Goal: Information Seeking & Learning: Learn about a topic

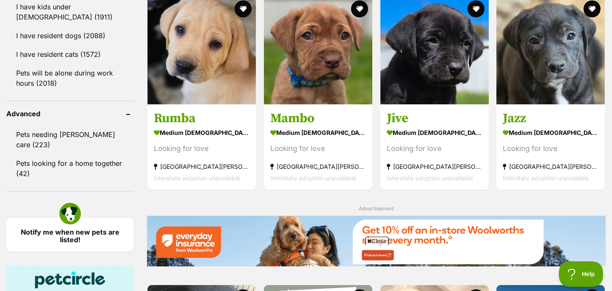
scroll to position [959, 0]
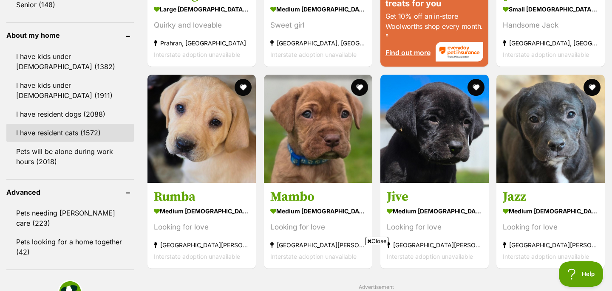
click at [81, 134] on link "I have resident cats (1572)" at bounding box center [69, 133] width 127 height 18
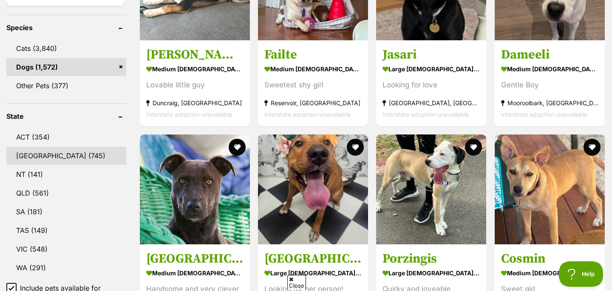
click at [58, 153] on link "[GEOGRAPHIC_DATA] (745)" at bounding box center [66, 156] width 120 height 18
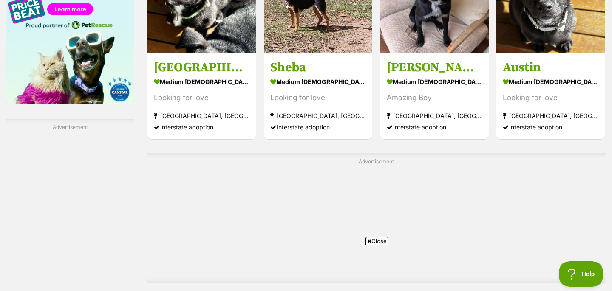
scroll to position [1503, 0]
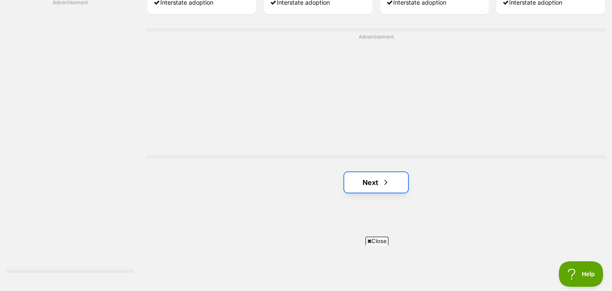
click at [385, 189] on link "Next" at bounding box center [376, 183] width 64 height 20
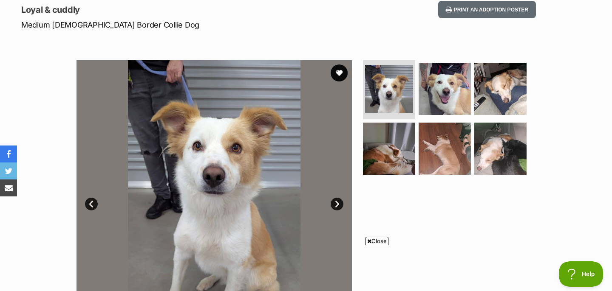
click at [337, 204] on link "Next" at bounding box center [337, 204] width 13 height 13
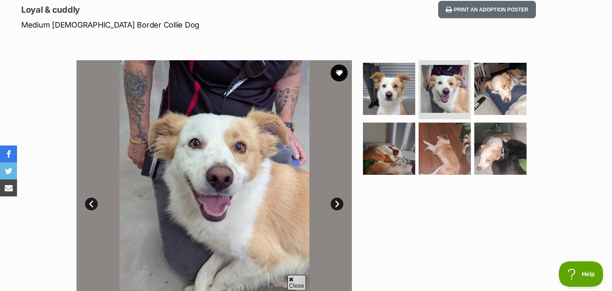
click at [337, 204] on link "Next" at bounding box center [337, 204] width 13 height 13
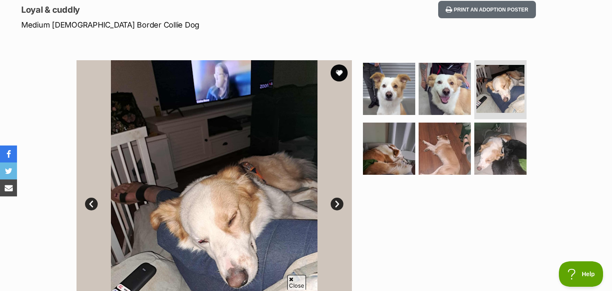
click at [337, 204] on link "Next" at bounding box center [337, 204] width 13 height 13
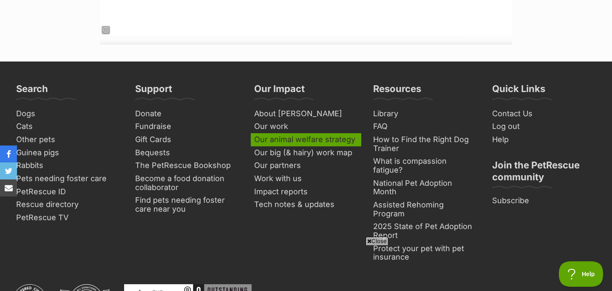
scroll to position [1531, 0]
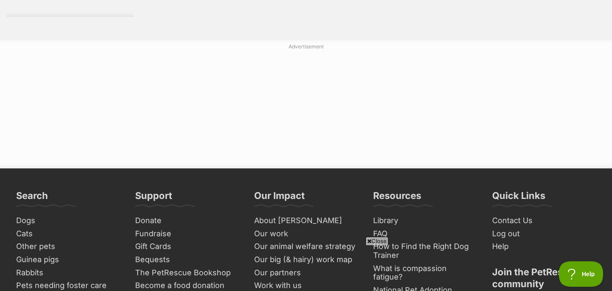
scroll to position [1610, 0]
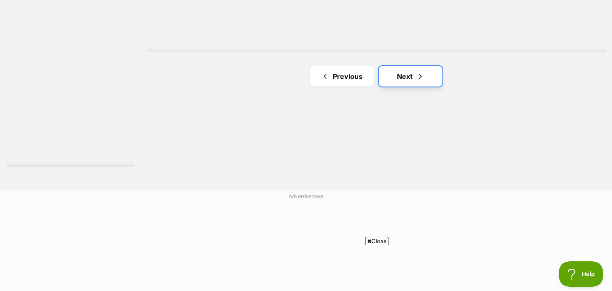
click at [407, 73] on link "Next" at bounding box center [411, 76] width 64 height 20
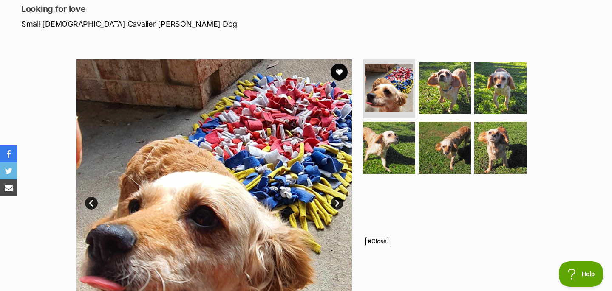
scroll to position [124, 0]
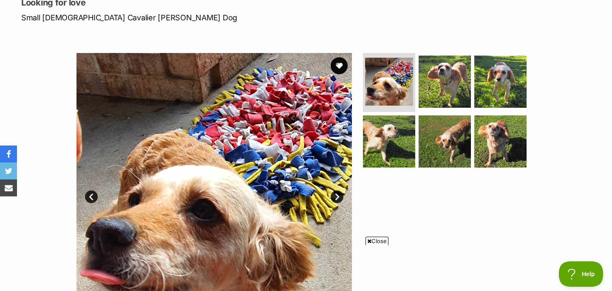
click at [337, 195] on link "Next" at bounding box center [337, 197] width 13 height 13
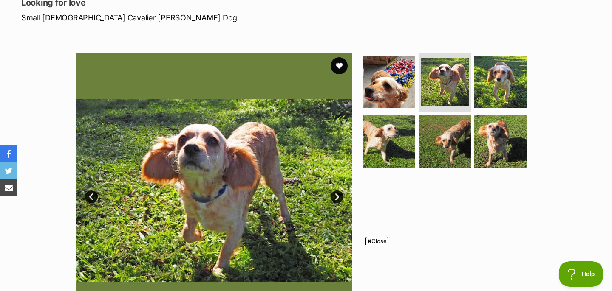
click at [337, 195] on link "Next" at bounding box center [337, 197] width 13 height 13
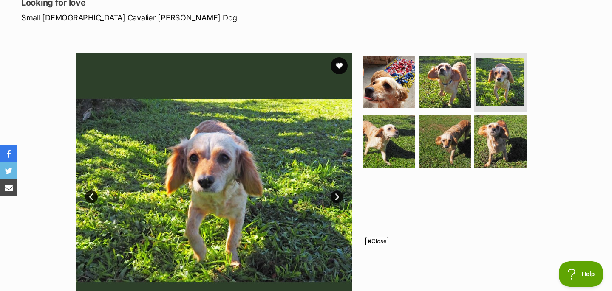
click at [337, 195] on link "Next" at bounding box center [337, 197] width 13 height 13
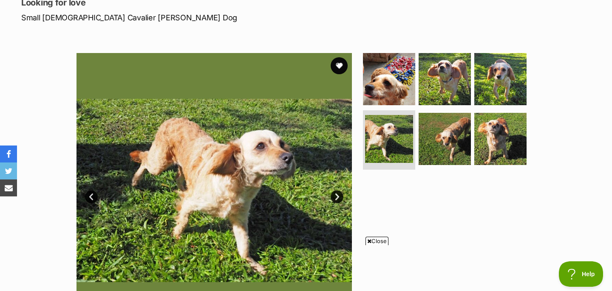
click at [337, 195] on link "Next" at bounding box center [337, 197] width 13 height 13
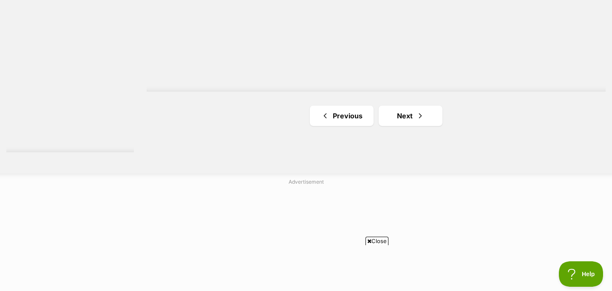
scroll to position [1644, 0]
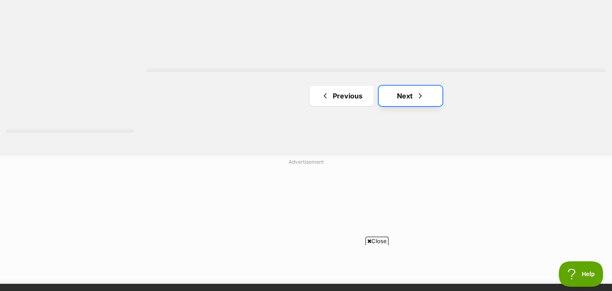
click at [388, 91] on link "Next" at bounding box center [411, 96] width 64 height 20
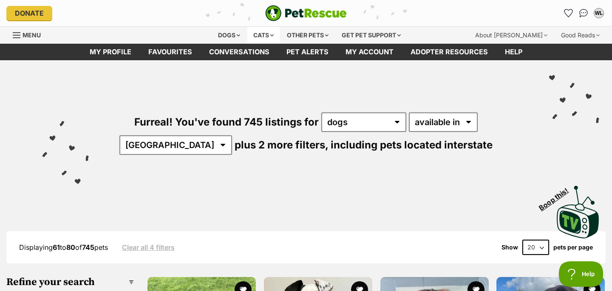
click at [256, 39] on div "Cats" at bounding box center [263, 35] width 32 height 17
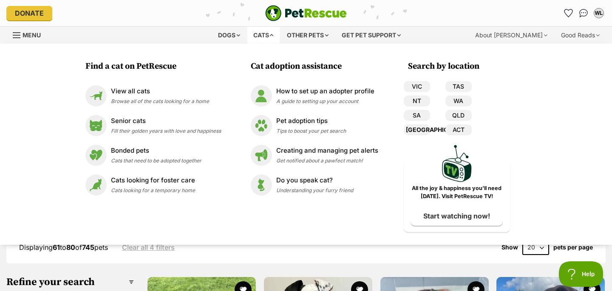
click at [413, 128] on link "[GEOGRAPHIC_DATA]" at bounding box center [417, 130] width 26 height 11
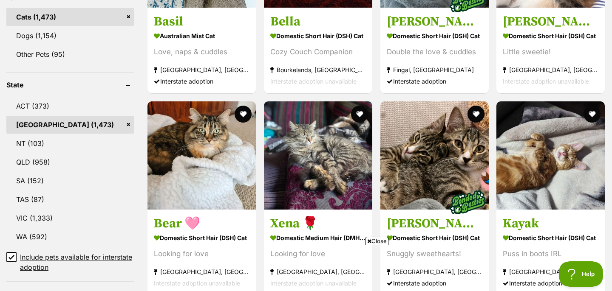
scroll to position [617, 0]
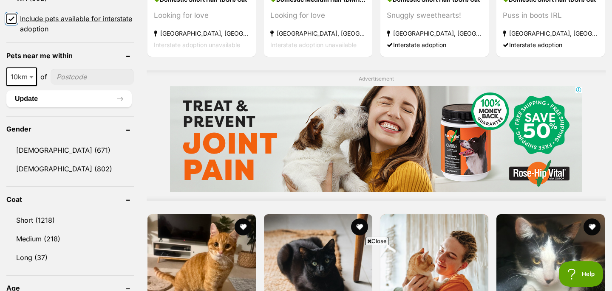
click at [14, 14] on input "Include pets available for interstate adoption" at bounding box center [11, 19] width 10 height 10
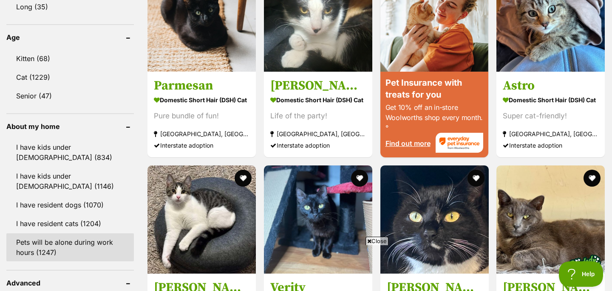
scroll to position [887, 0]
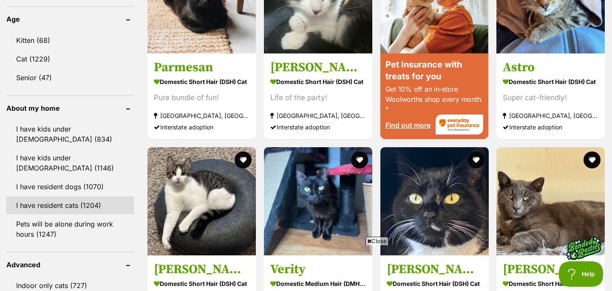
click at [89, 197] on link "I have resident cats (1204)" at bounding box center [69, 206] width 127 height 18
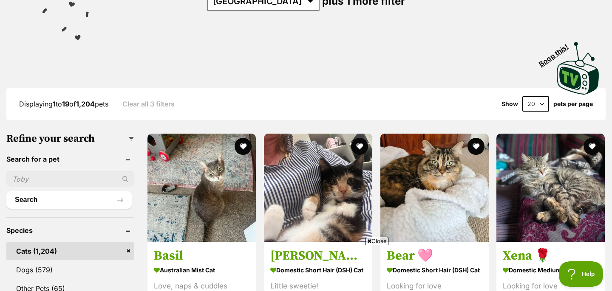
scroll to position [135, 0]
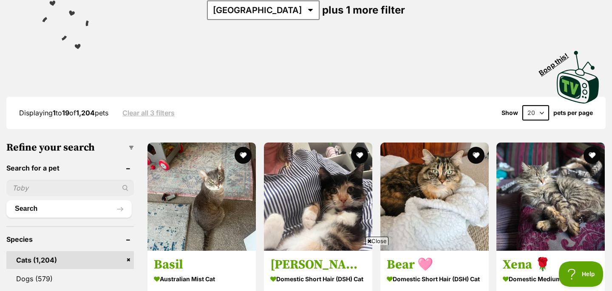
click at [534, 110] on select "20 40 60" at bounding box center [535, 112] width 27 height 15
select select "60"
click at [522, 105] on select "20 40 60" at bounding box center [535, 112] width 27 height 15
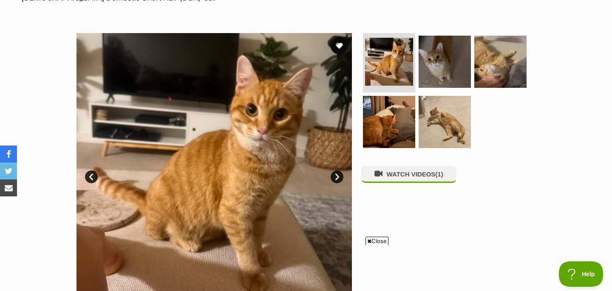
click at [334, 178] on link "Next" at bounding box center [337, 177] width 13 height 13
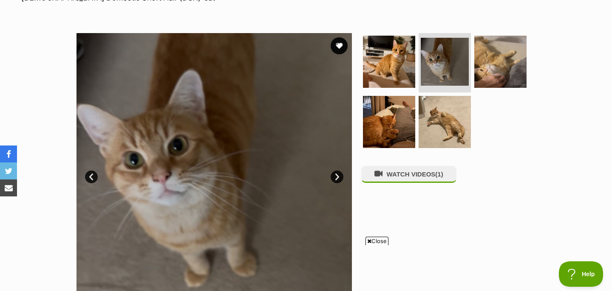
click at [335, 178] on link "Next" at bounding box center [337, 177] width 13 height 13
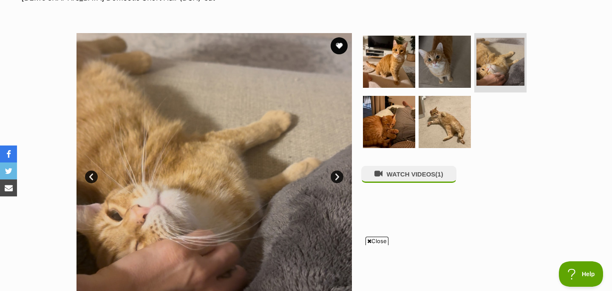
click at [335, 178] on link "Next" at bounding box center [337, 177] width 13 height 13
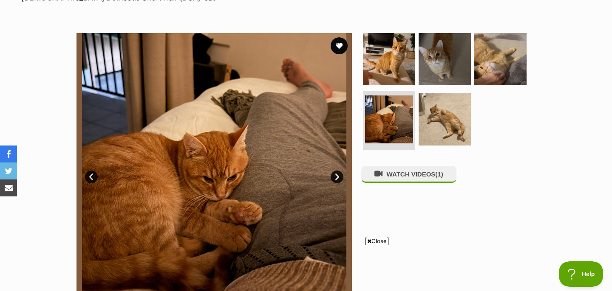
click at [335, 178] on link "Next" at bounding box center [337, 177] width 13 height 13
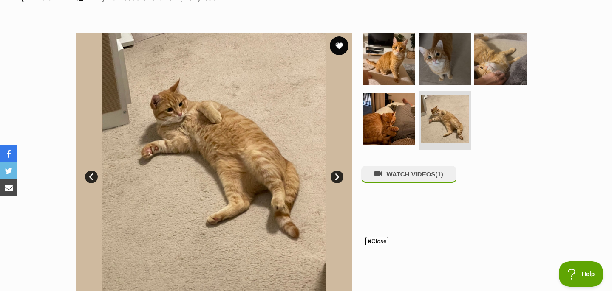
click at [336, 51] on button "favourite" at bounding box center [339, 46] width 19 height 19
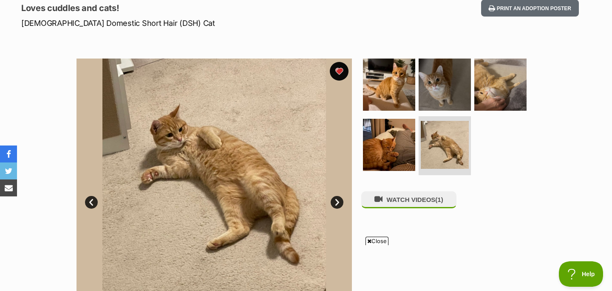
scroll to position [73, 0]
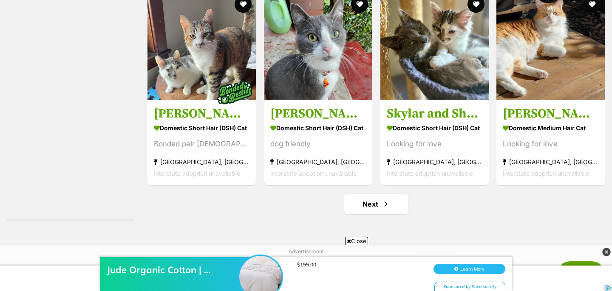
scroll to position [4446, 0]
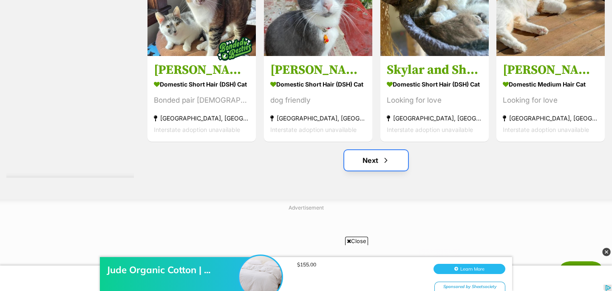
click at [365, 163] on link "Next" at bounding box center [376, 160] width 64 height 20
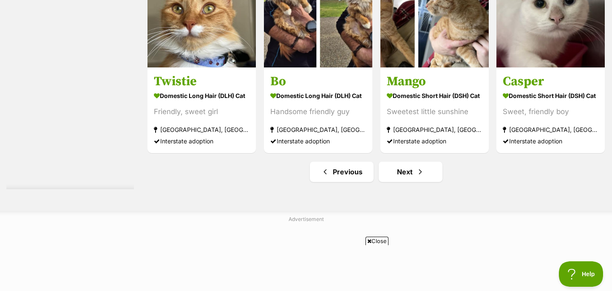
scroll to position [4406, 0]
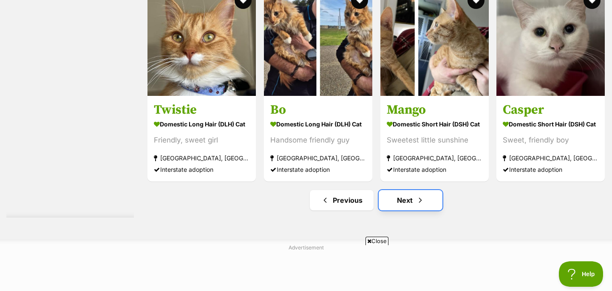
click at [393, 200] on link "Next" at bounding box center [411, 200] width 64 height 20
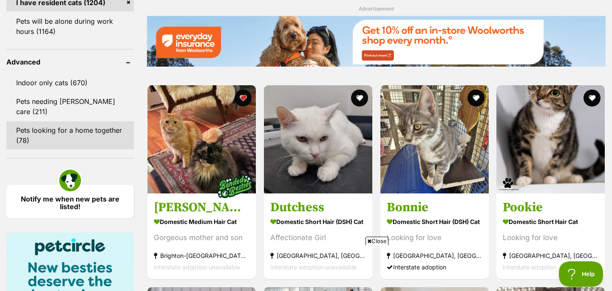
scroll to position [842, 0]
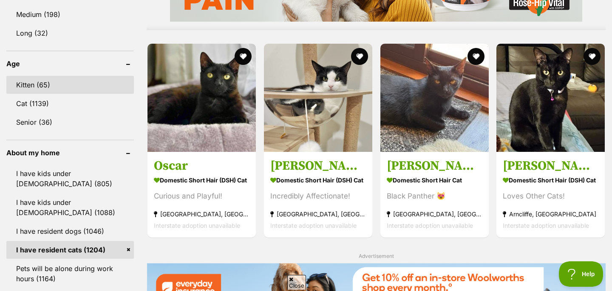
click at [40, 82] on link "Kitten (65)" at bounding box center [69, 85] width 127 height 18
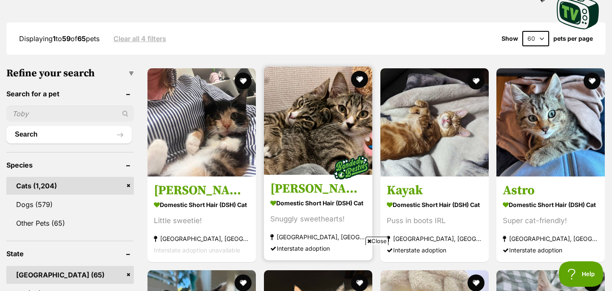
scroll to position [207, 0]
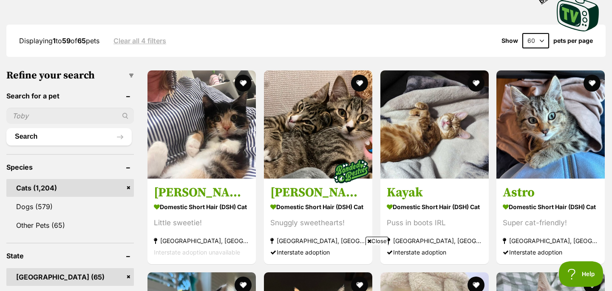
click at [381, 239] on span "Close" at bounding box center [376, 241] width 23 height 8
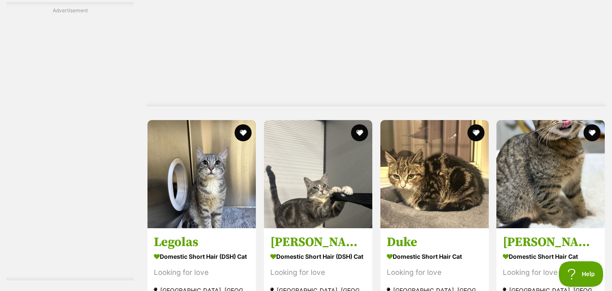
scroll to position [4434, 0]
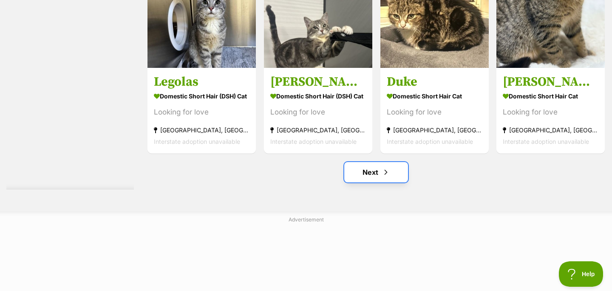
click at [386, 178] on span "Next page" at bounding box center [386, 172] width 8 height 10
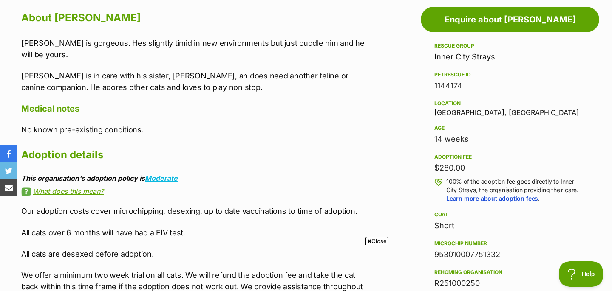
scroll to position [399, 0]
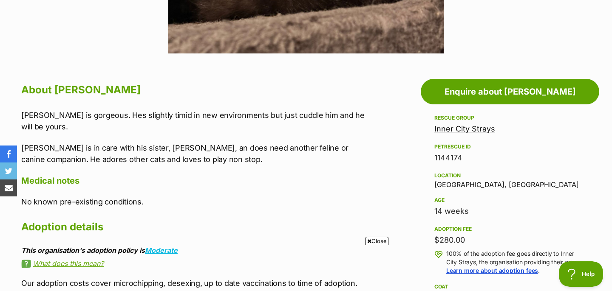
click at [454, 129] on link "Inner City Strays" at bounding box center [464, 129] width 61 height 9
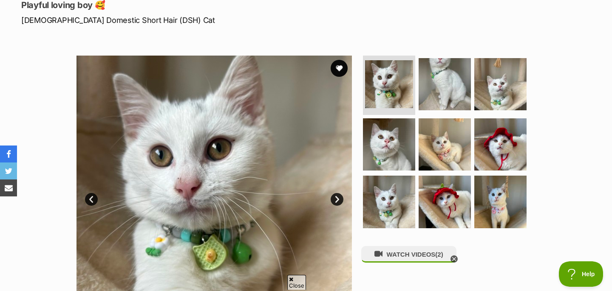
click at [339, 198] on link "Next" at bounding box center [337, 199] width 13 height 13
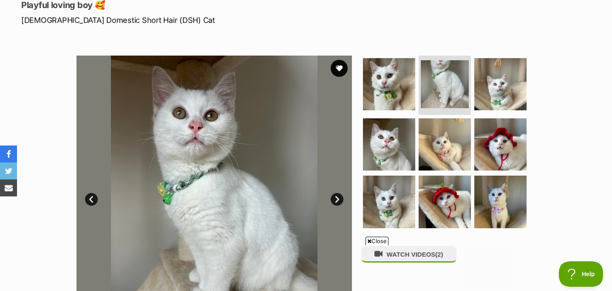
click at [339, 198] on link "Next" at bounding box center [337, 199] width 13 height 13
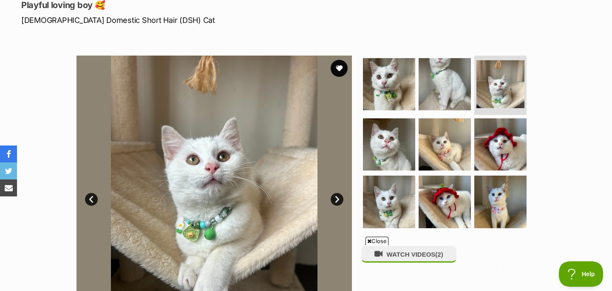
click at [339, 198] on link "Next" at bounding box center [337, 199] width 13 height 13
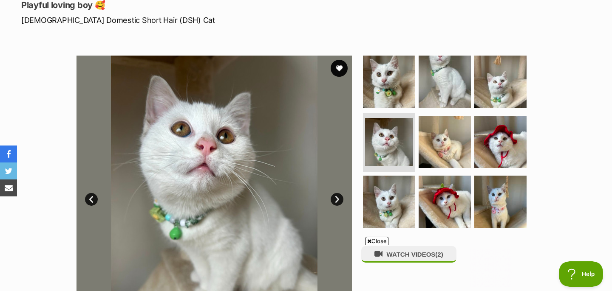
click at [339, 198] on link "Next" at bounding box center [337, 199] width 13 height 13
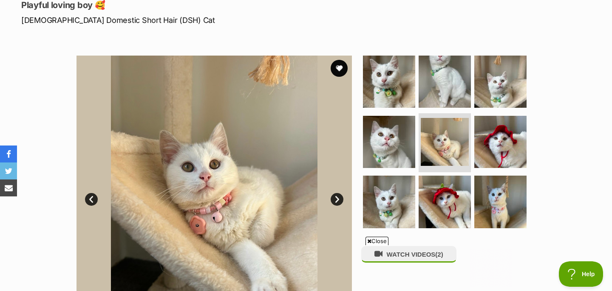
click at [339, 198] on link "Next" at bounding box center [337, 199] width 13 height 13
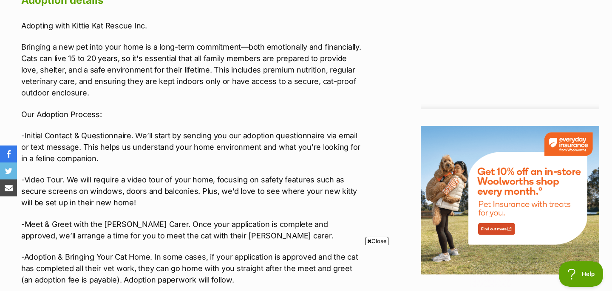
scroll to position [1180, 0]
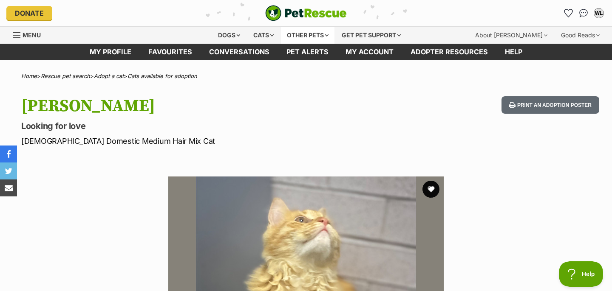
click at [294, 40] on div "Other pets" at bounding box center [308, 35] width 54 height 17
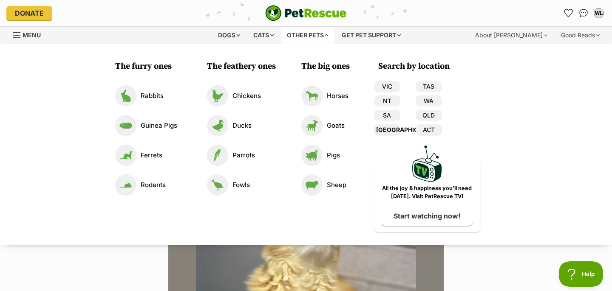
click at [392, 129] on link "[GEOGRAPHIC_DATA]" at bounding box center [387, 130] width 26 height 11
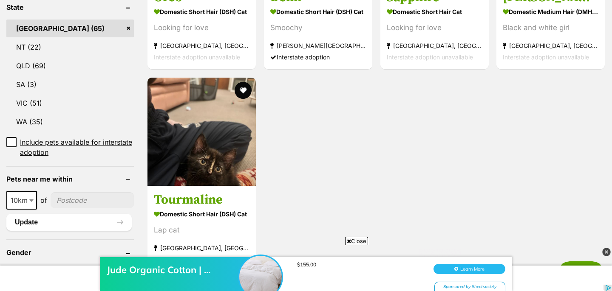
scroll to position [497, 0]
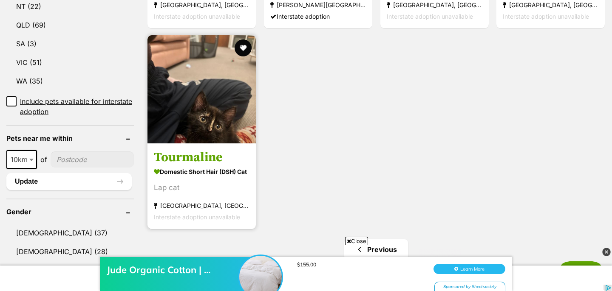
click at [233, 118] on img at bounding box center [201, 89] width 108 height 108
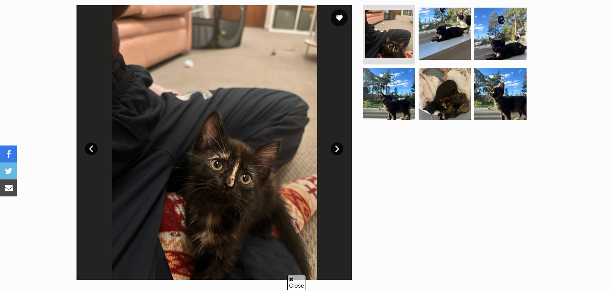
click at [334, 150] on link "Next" at bounding box center [337, 149] width 13 height 13
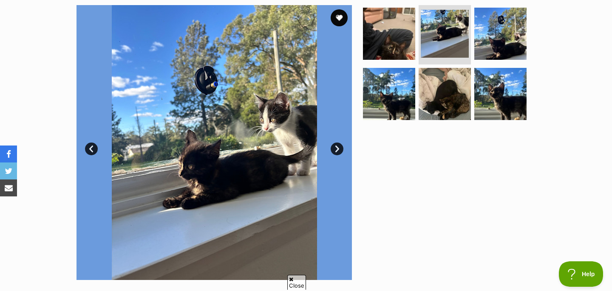
click at [334, 150] on link "Next" at bounding box center [337, 149] width 13 height 13
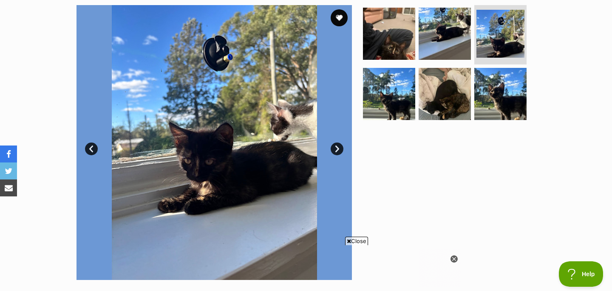
click at [334, 150] on link "Next" at bounding box center [337, 149] width 13 height 13
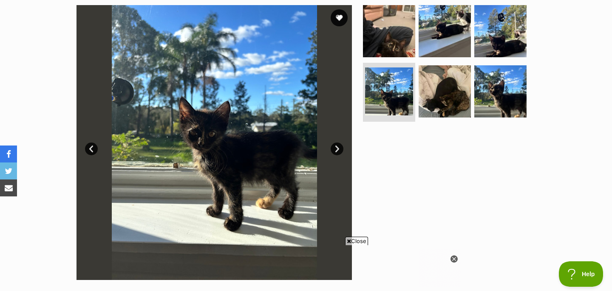
click at [334, 150] on link "Next" at bounding box center [337, 149] width 13 height 13
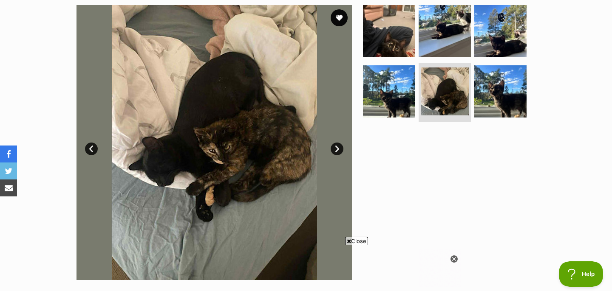
click at [334, 150] on link "Next" at bounding box center [337, 149] width 13 height 13
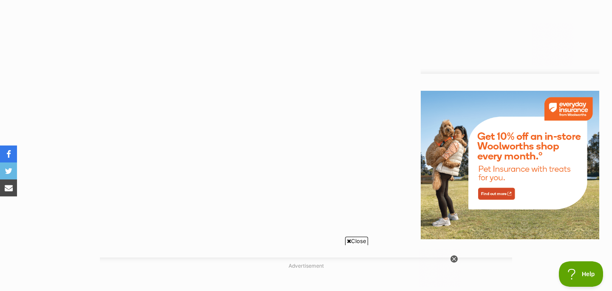
scroll to position [921, 0]
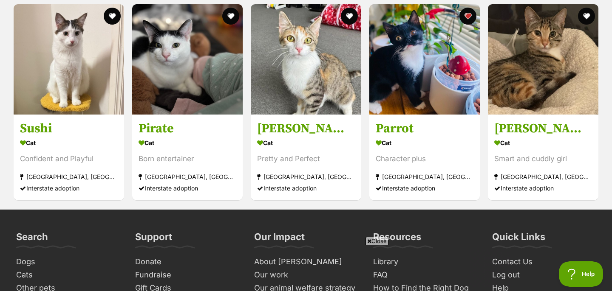
scroll to position [1414, 0]
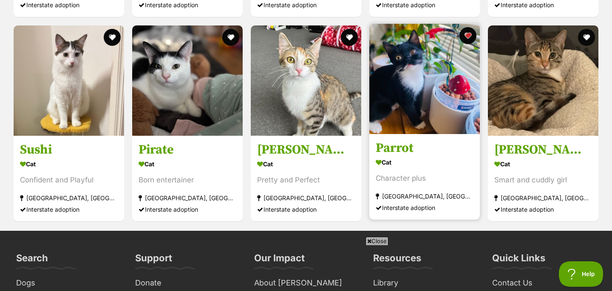
click at [422, 91] on img at bounding box center [424, 79] width 110 height 110
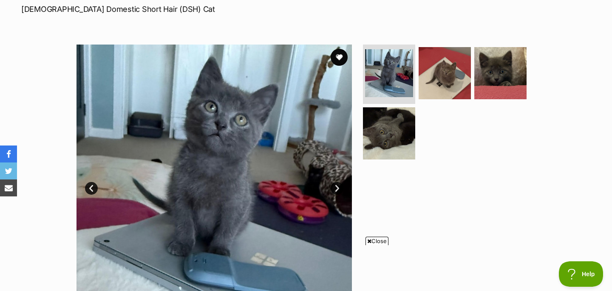
scroll to position [119, 0]
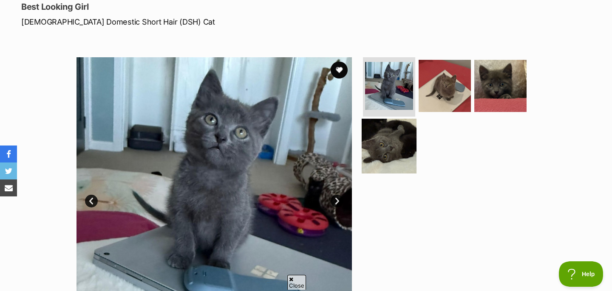
click at [369, 147] on img at bounding box center [389, 146] width 55 height 55
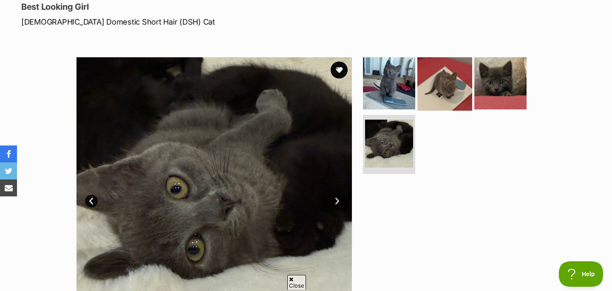
click at [431, 92] on img at bounding box center [444, 83] width 55 height 55
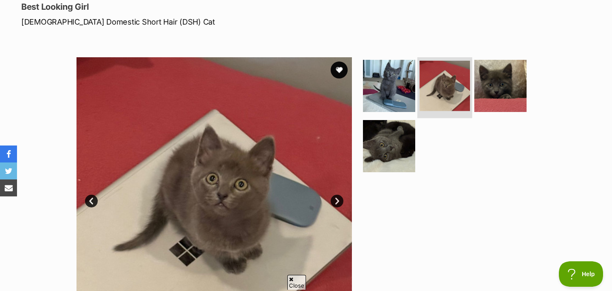
scroll to position [0, 0]
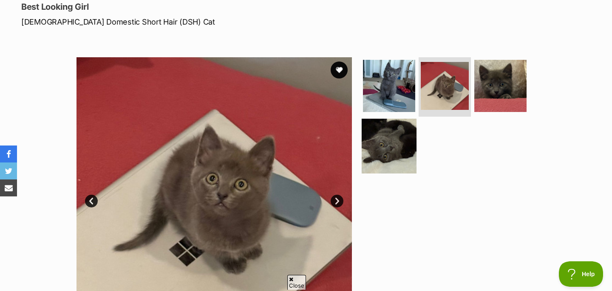
click at [395, 161] on img at bounding box center [389, 146] width 55 height 55
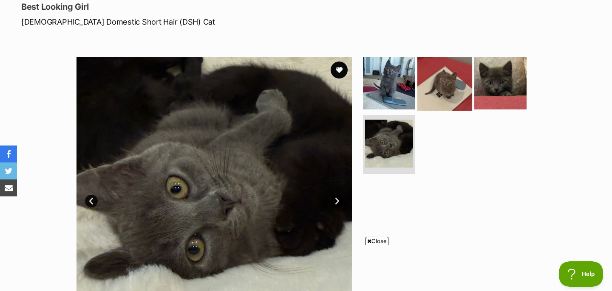
click at [456, 93] on img at bounding box center [444, 83] width 55 height 55
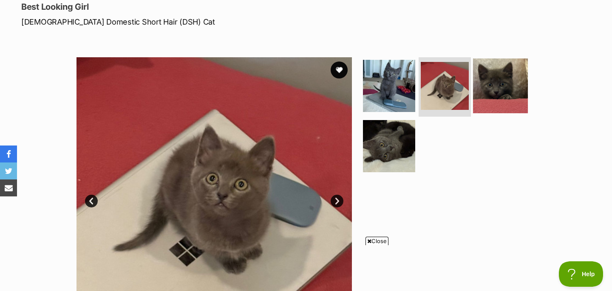
click at [494, 87] on img at bounding box center [500, 86] width 55 height 55
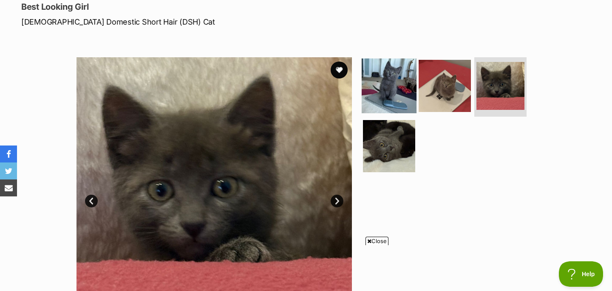
click at [396, 85] on img at bounding box center [389, 86] width 55 height 55
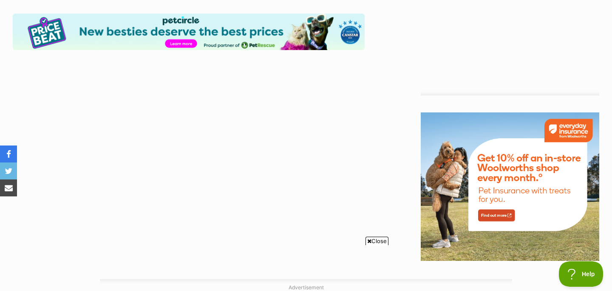
scroll to position [1071, 0]
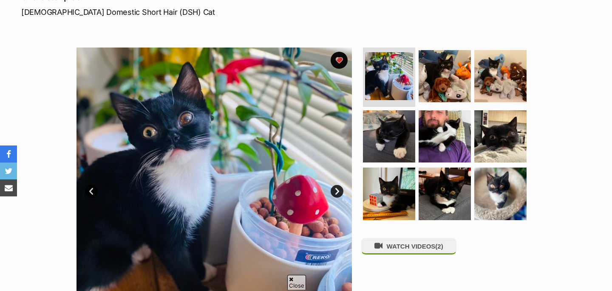
scroll to position [129, 0]
click at [384, 128] on img at bounding box center [389, 136] width 55 height 55
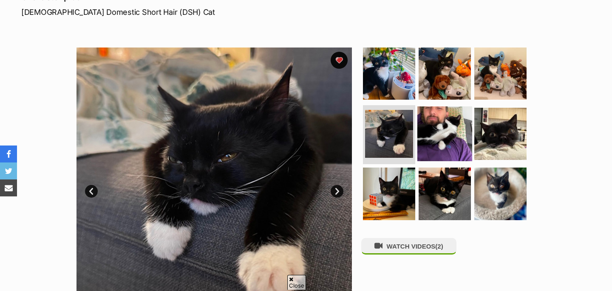
click at [456, 132] on img at bounding box center [444, 133] width 55 height 55
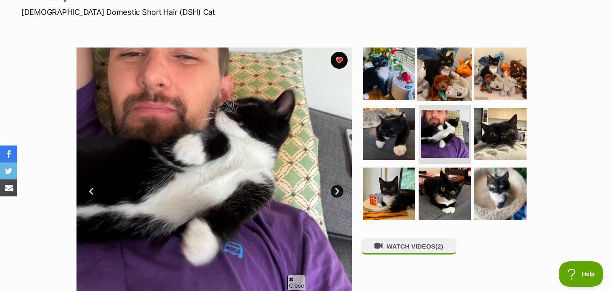
click at [439, 55] on img at bounding box center [444, 73] width 55 height 55
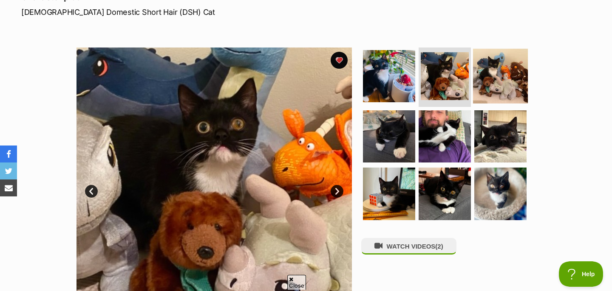
click at [501, 84] on img at bounding box center [500, 76] width 55 height 55
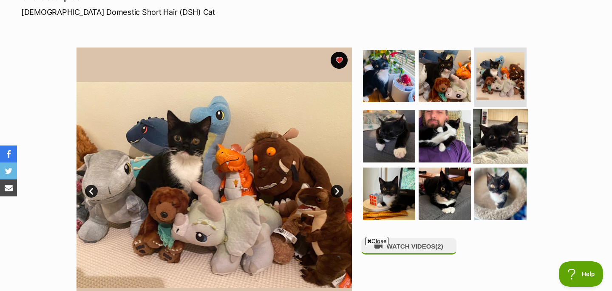
click at [500, 120] on img at bounding box center [500, 136] width 55 height 55
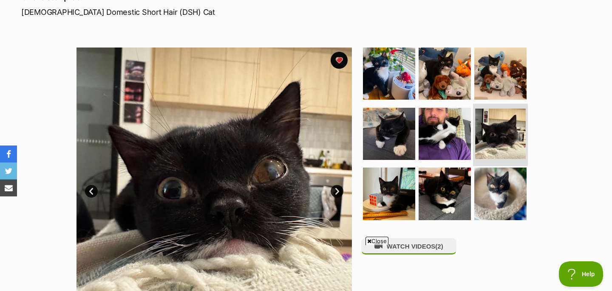
click at [496, 153] on img at bounding box center [500, 134] width 51 height 51
click at [497, 145] on img at bounding box center [500, 134] width 51 height 51
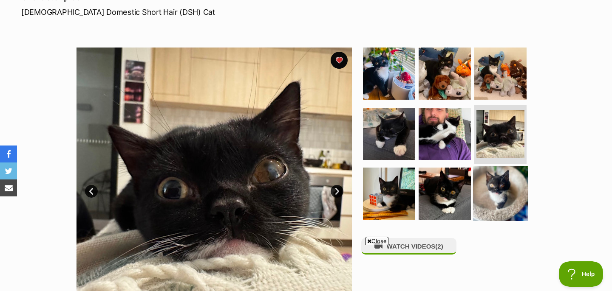
click at [494, 203] on img at bounding box center [500, 194] width 55 height 55
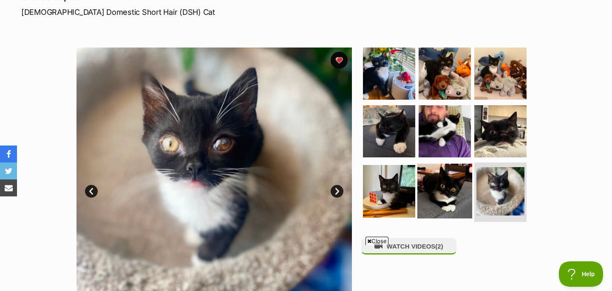
click at [443, 199] on img at bounding box center [444, 191] width 55 height 55
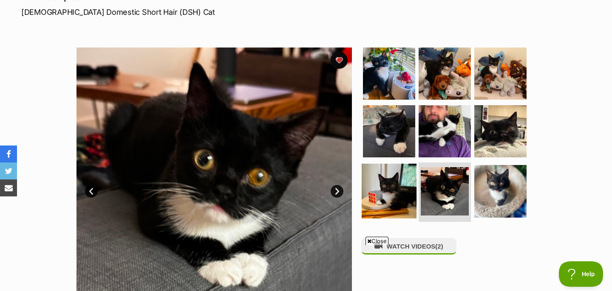
click at [394, 200] on img at bounding box center [389, 191] width 55 height 55
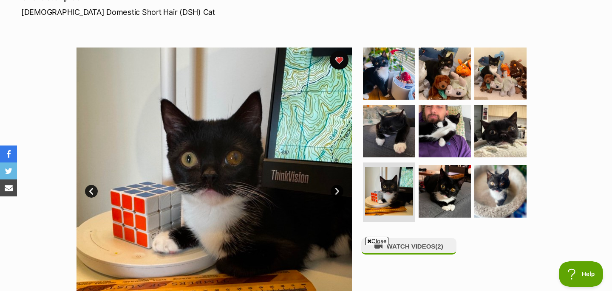
click at [343, 63] on button "favourite" at bounding box center [339, 60] width 19 height 19
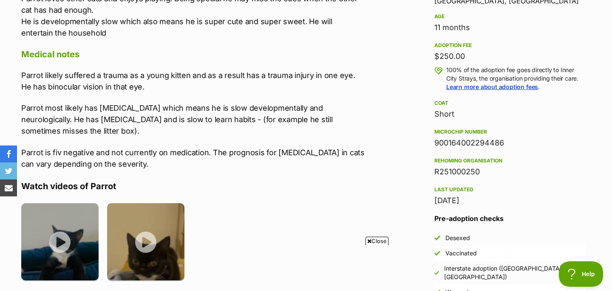
scroll to position [611, 0]
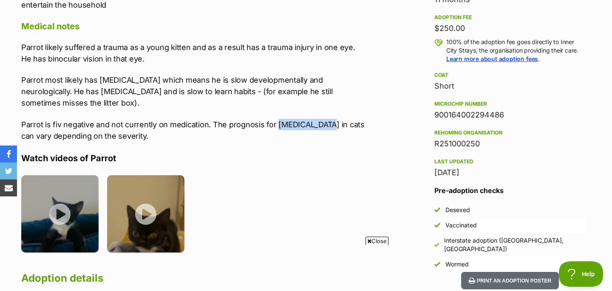
drag, startPoint x: 274, startPoint y: 124, endPoint x: 327, endPoint y: 123, distance: 52.3
click at [327, 123] on p "Parrot is fiv negative and not currently on medication. The prognosis for [MEDI…" at bounding box center [192, 130] width 343 height 23
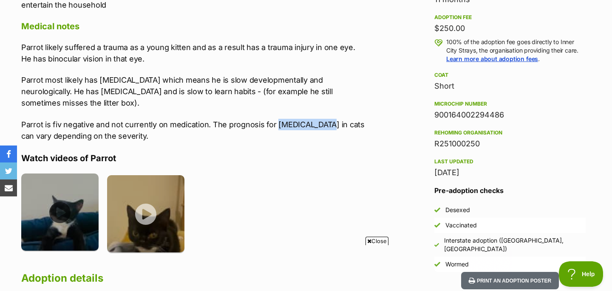
click at [61, 202] on img at bounding box center [59, 212] width 77 height 77
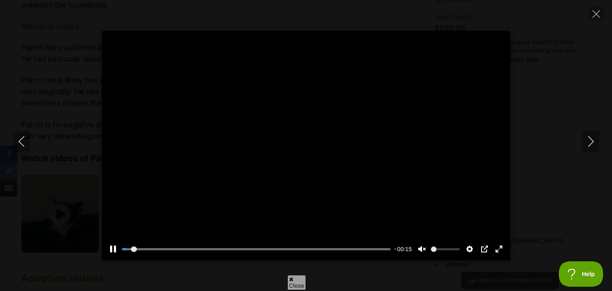
scroll to position [0, 0]
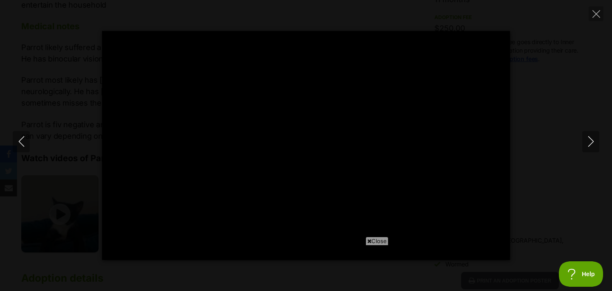
click at [373, 238] on span "Close" at bounding box center [376, 241] width 23 height 8
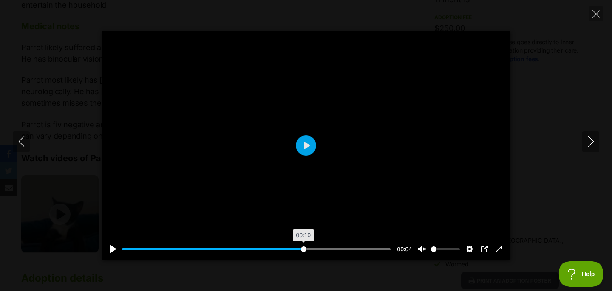
click at [303, 246] on input "Seek" at bounding box center [256, 250] width 269 height 8
click at [327, 252] on input "Seek" at bounding box center [256, 250] width 269 height 8
click at [360, 248] on input "Seek" at bounding box center [256, 250] width 269 height 8
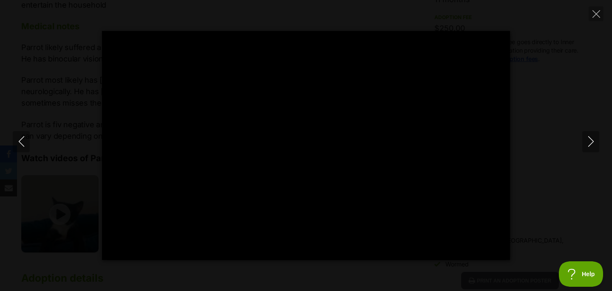
click at [45, 121] on div "Pause Play % buffered 00:13 -00:01 Unmute Mute Disable captions Enable captions…" at bounding box center [306, 145] width 612 height 229
type input "94.85"
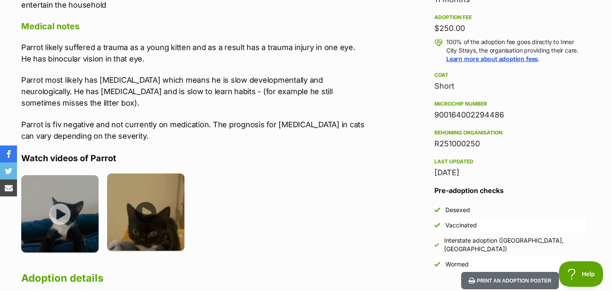
click at [148, 206] on img at bounding box center [145, 212] width 77 height 77
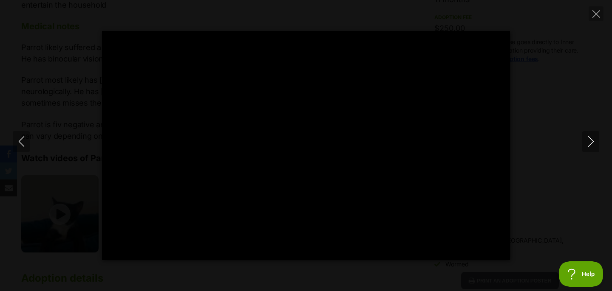
click at [48, 65] on div "Pause Play % buffered 00:00 -00:05 Unmute Mute Disable captions Enable captions…" at bounding box center [306, 145] width 612 height 229
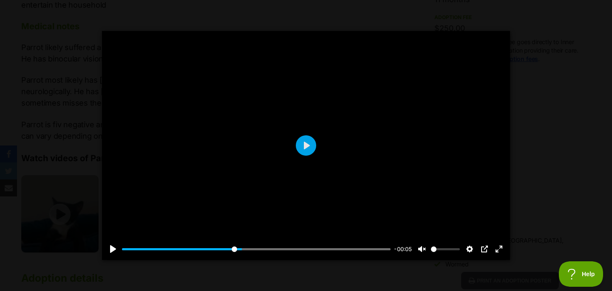
type input "44.58"
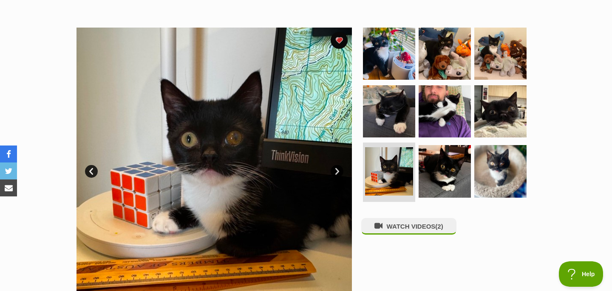
scroll to position [164, 0]
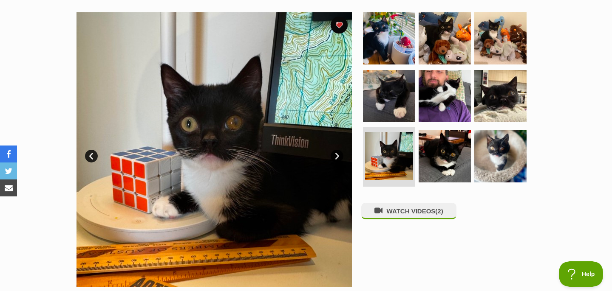
click at [333, 159] on link "Next" at bounding box center [337, 156] width 13 height 13
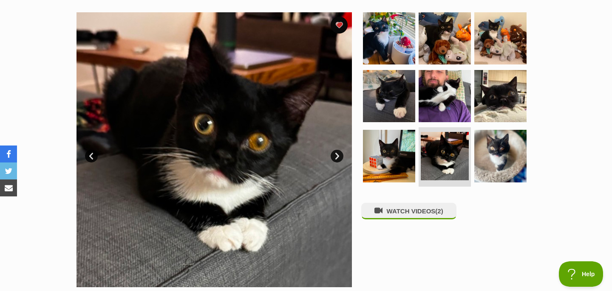
click at [333, 159] on link "Next" at bounding box center [337, 156] width 13 height 13
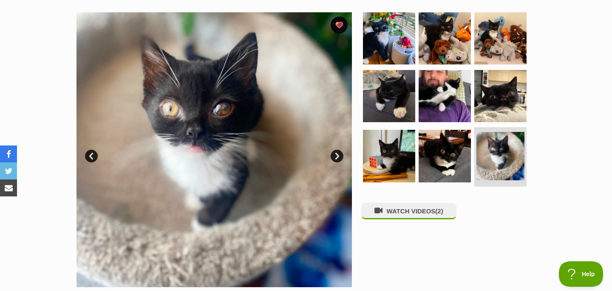
click at [334, 158] on link "Next" at bounding box center [337, 156] width 13 height 13
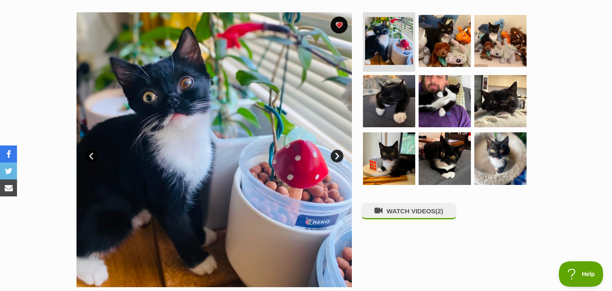
click at [337, 155] on link "Next" at bounding box center [337, 156] width 13 height 13
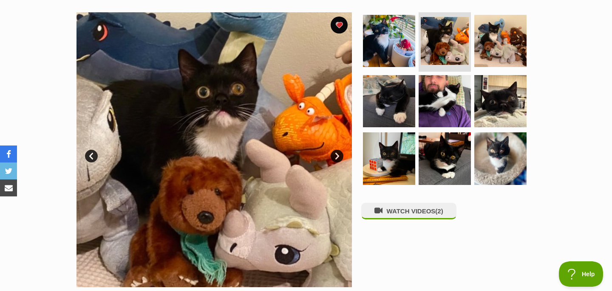
click at [337, 155] on link "Next" at bounding box center [337, 156] width 13 height 13
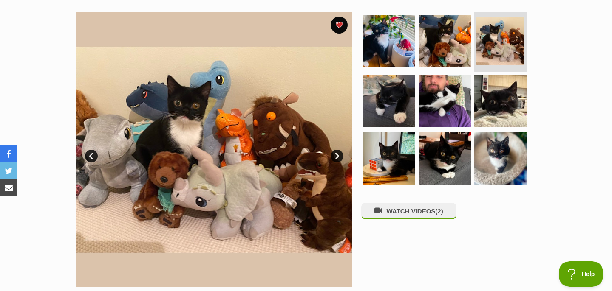
click at [337, 155] on link "Next" at bounding box center [337, 156] width 13 height 13
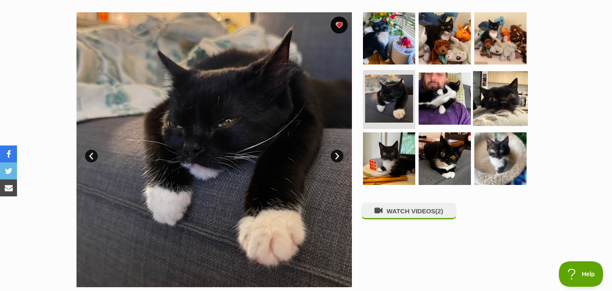
click at [487, 107] on img at bounding box center [500, 98] width 55 height 55
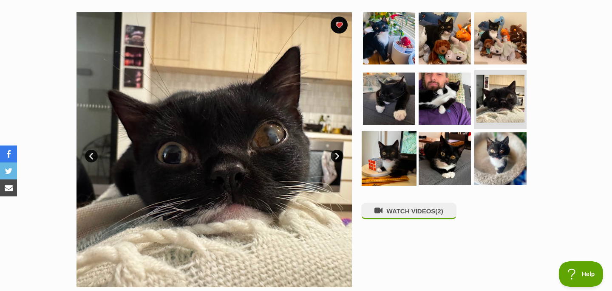
click at [376, 150] on img at bounding box center [389, 158] width 55 height 55
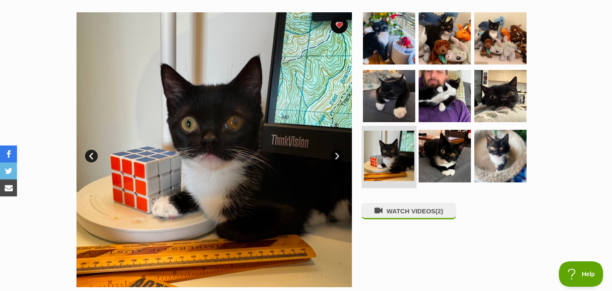
click at [412, 164] on img at bounding box center [389, 156] width 51 height 51
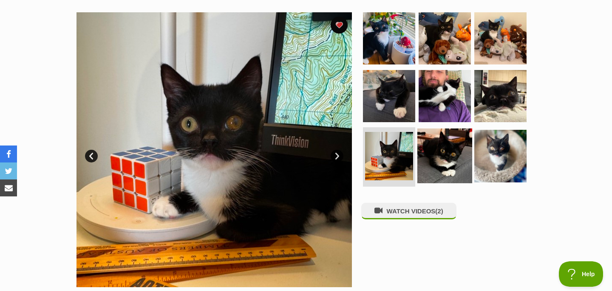
click at [436, 161] on img at bounding box center [444, 156] width 55 height 55
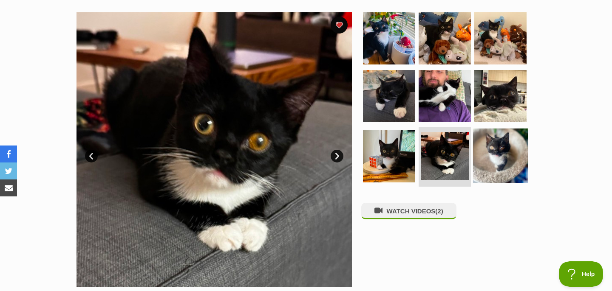
click at [499, 167] on img at bounding box center [500, 156] width 55 height 55
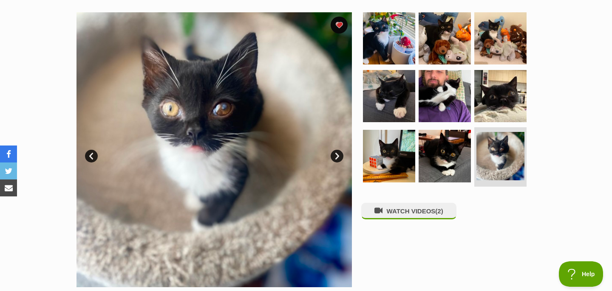
scroll to position [93, 0]
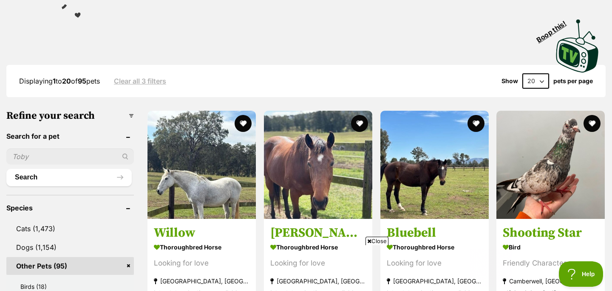
scroll to position [195, 0]
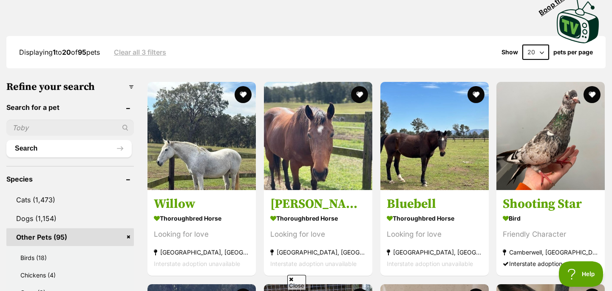
click at [538, 53] on select "20 40 60" at bounding box center [535, 52] width 27 height 15
select select "60"
click at [522, 45] on select "20 40 60" at bounding box center [535, 52] width 27 height 15
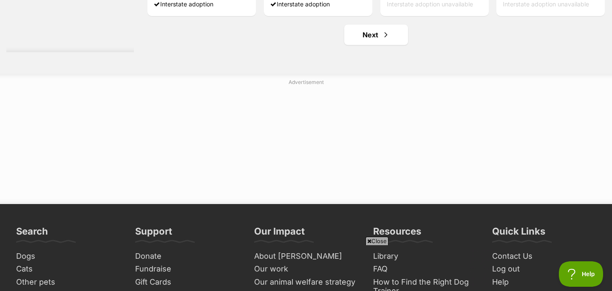
scroll to position [4652, 0]
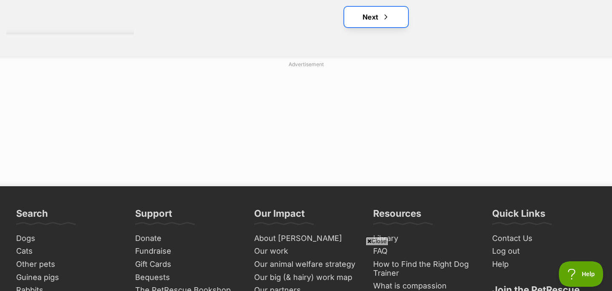
click at [382, 17] on span "Next page" at bounding box center [386, 17] width 8 height 10
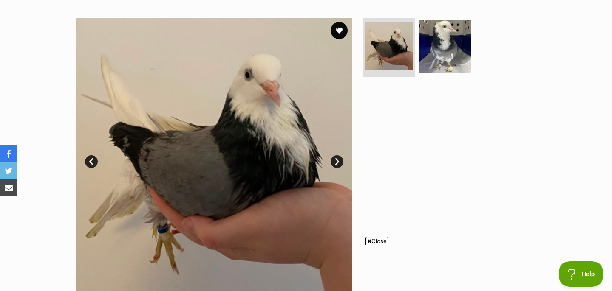
click at [336, 163] on link "Next" at bounding box center [337, 162] width 13 height 13
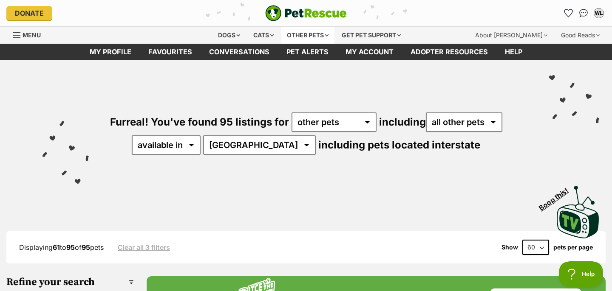
click at [295, 32] on div "Other pets" at bounding box center [308, 35] width 54 height 17
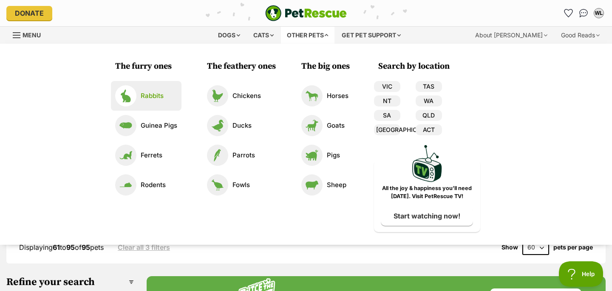
click at [165, 93] on link "Rabbits" at bounding box center [146, 95] width 62 height 21
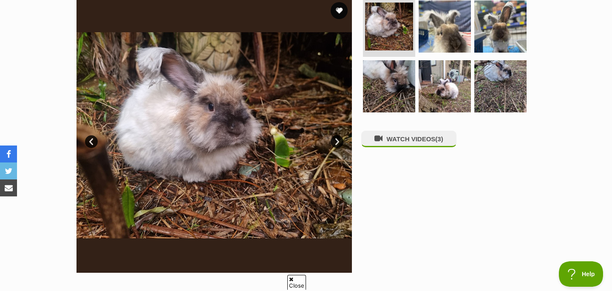
scroll to position [153, 0]
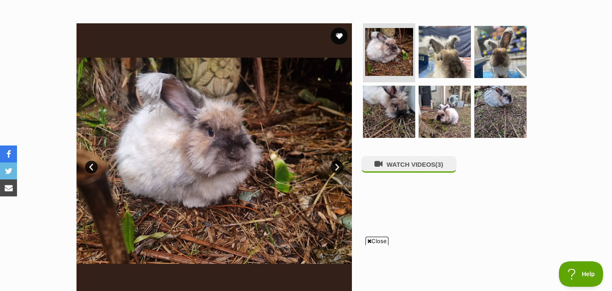
click at [337, 166] on link "Next" at bounding box center [337, 167] width 13 height 13
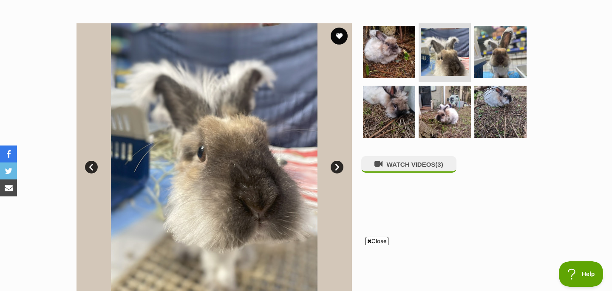
click at [337, 166] on link "Next" at bounding box center [337, 167] width 13 height 13
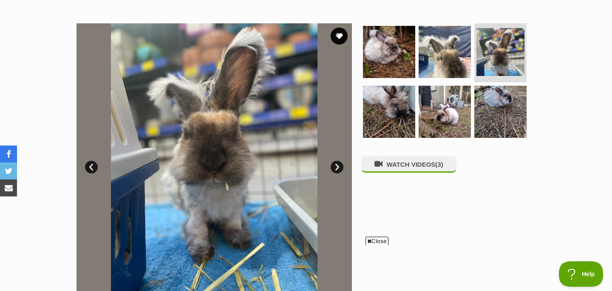
click at [337, 165] on link "Next" at bounding box center [337, 167] width 13 height 13
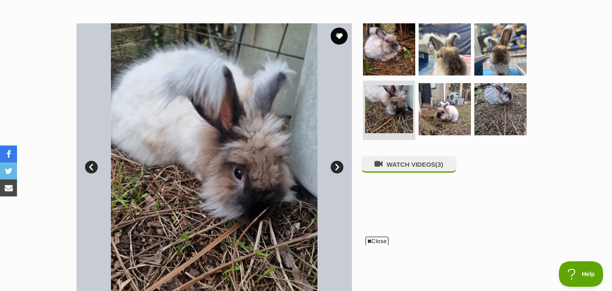
click at [337, 165] on link "Next" at bounding box center [337, 167] width 13 height 13
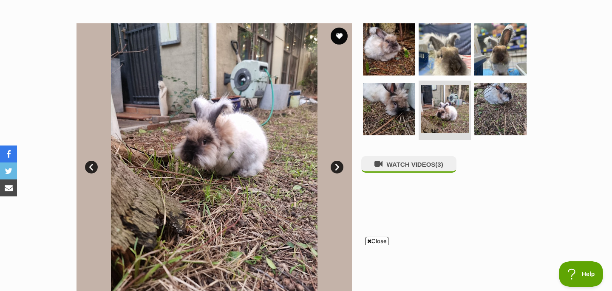
click at [337, 165] on link "Next" at bounding box center [337, 167] width 13 height 13
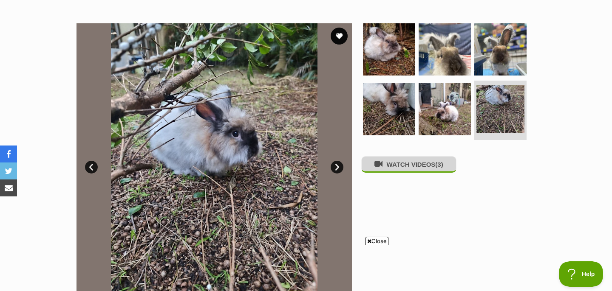
click at [397, 164] on button "WATCH VIDEOS (3)" at bounding box center [408, 164] width 95 height 17
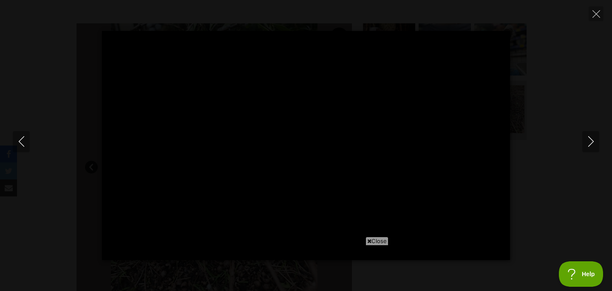
click at [376, 242] on span "Close" at bounding box center [376, 241] width 23 height 8
click at [536, 62] on div "Pause Play % buffered 00:00 -00:06 Unmute Mute Disable captions Enable captions…" at bounding box center [306, 145] width 612 height 229
type input "49.91"
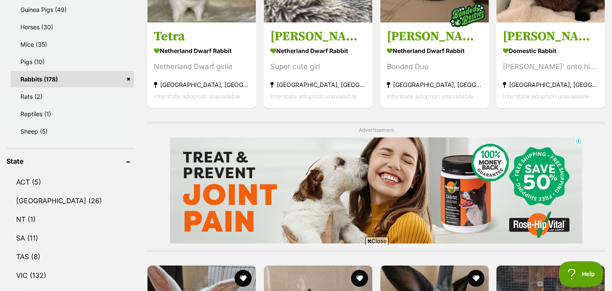
scroll to position [690, 0]
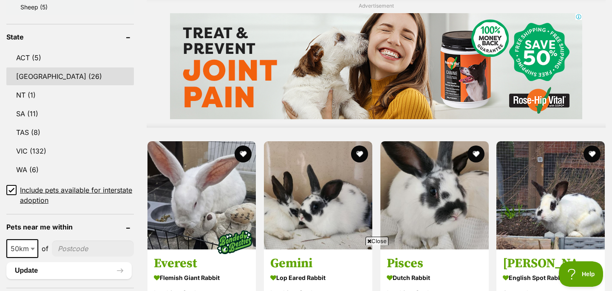
click at [63, 77] on link "[GEOGRAPHIC_DATA] (26)" at bounding box center [69, 77] width 127 height 18
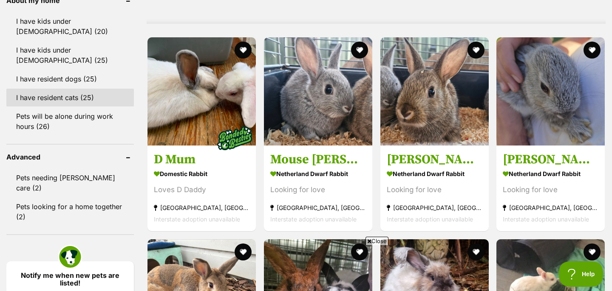
click at [99, 89] on link "I have resident cats (25)" at bounding box center [69, 98] width 127 height 18
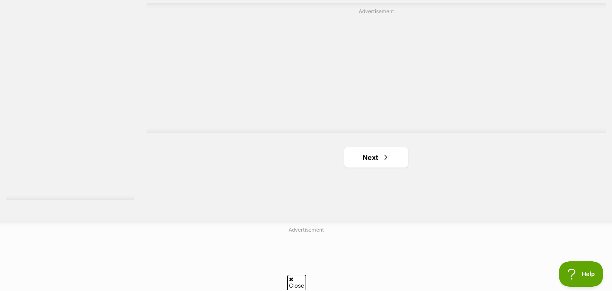
scroll to position [1607, 0]
click at [372, 151] on link "Next" at bounding box center [376, 161] width 64 height 20
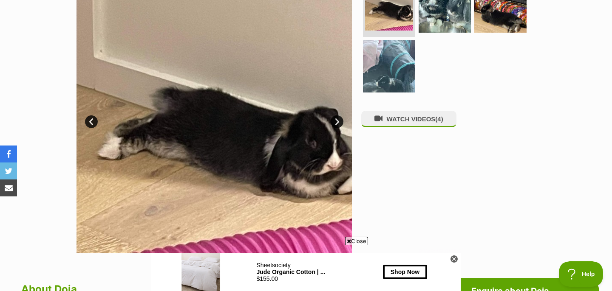
scroll to position [191, 0]
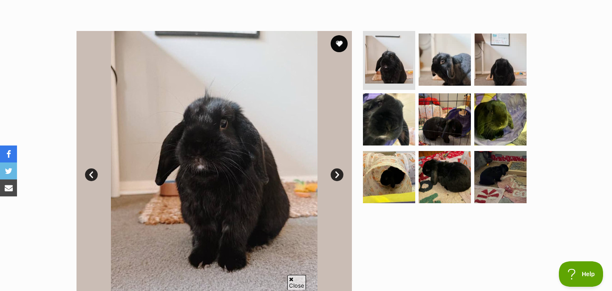
scroll to position [158, 0]
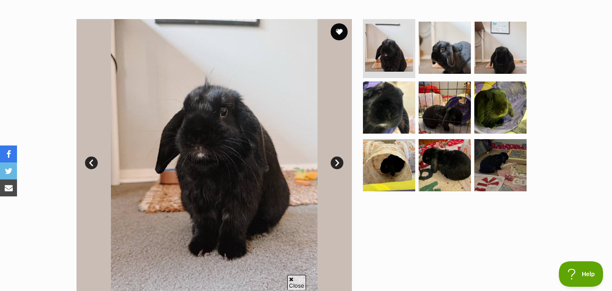
click at [340, 163] on link "Next" at bounding box center [337, 163] width 13 height 13
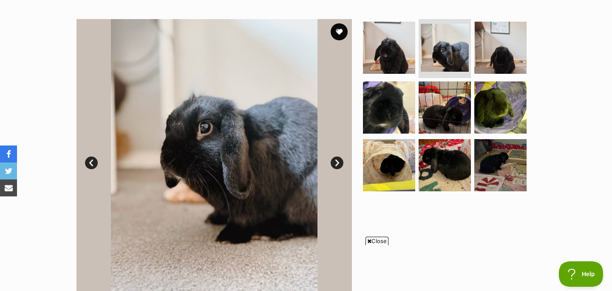
click at [338, 163] on link "Next" at bounding box center [337, 163] width 13 height 13
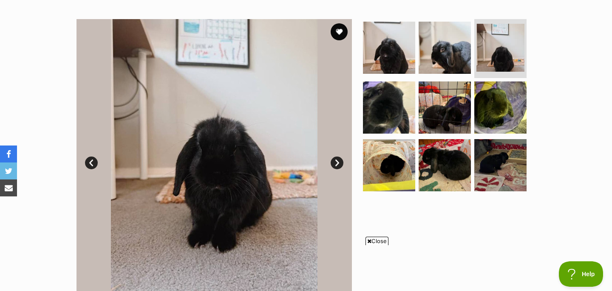
click at [338, 163] on link "Next" at bounding box center [337, 163] width 13 height 13
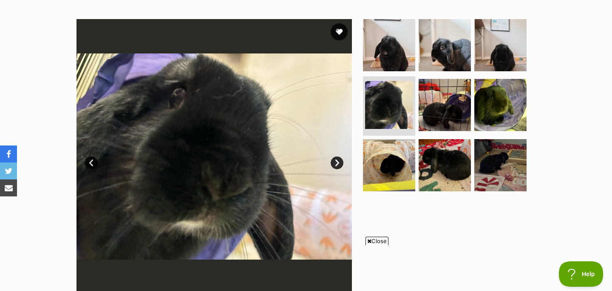
click at [338, 163] on link "Next" at bounding box center [337, 163] width 13 height 13
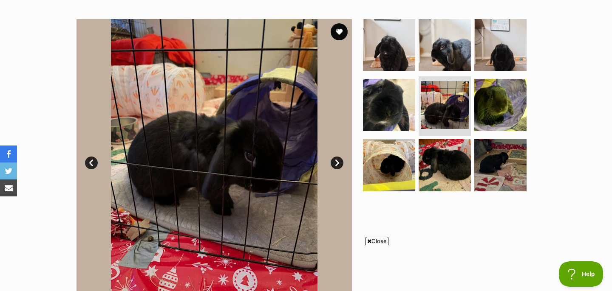
scroll to position [410, 0]
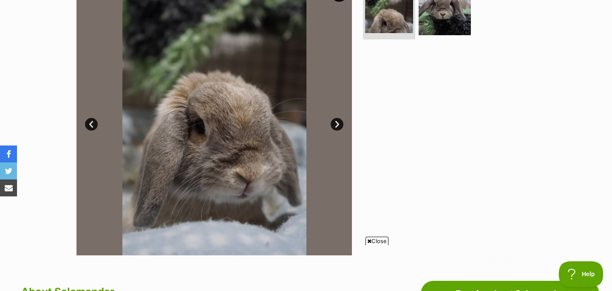
scroll to position [206, 0]
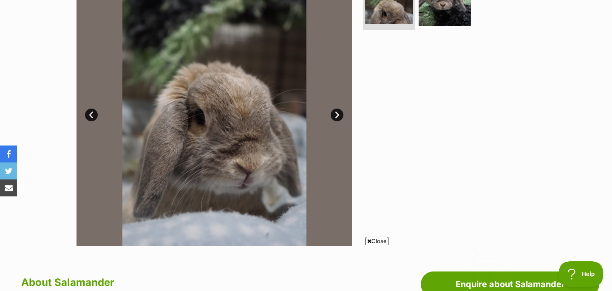
click at [335, 113] on link "Next" at bounding box center [337, 115] width 13 height 13
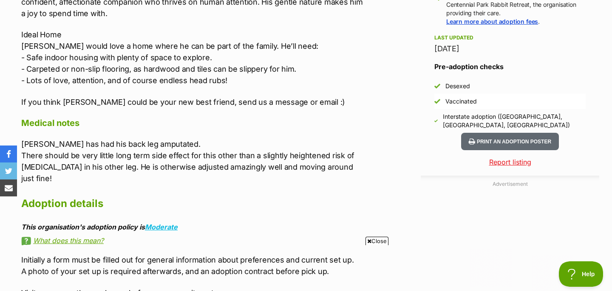
scroll to position [801, 0]
